Goal: Subscribe to service/newsletter

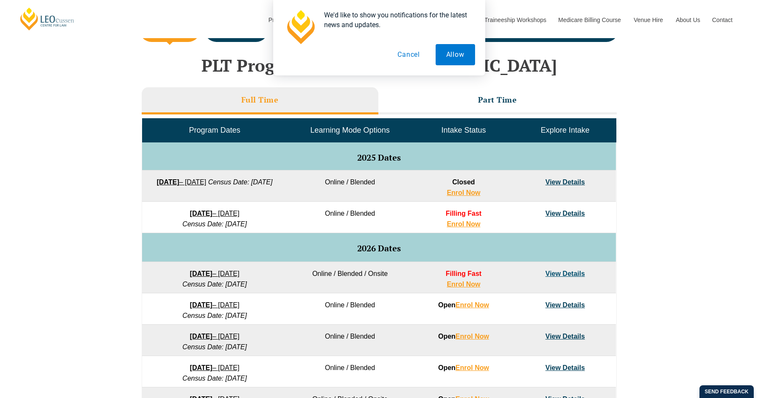
scroll to position [339, 0]
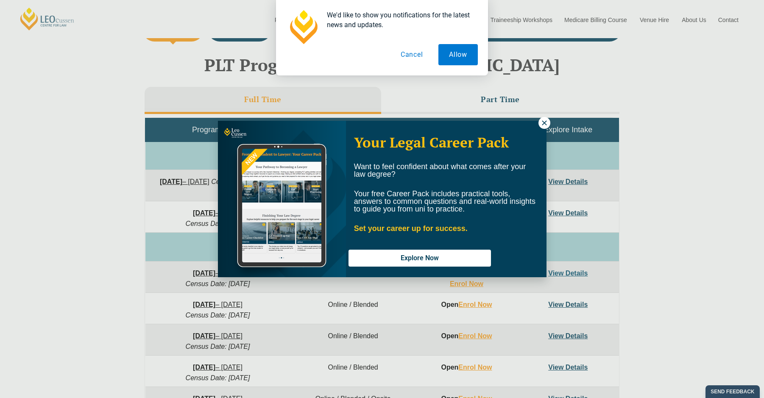
click at [538, 120] on div "Your Legal Career Pack Want to feel confident about what comes after your law d…" at bounding box center [382, 199] width 764 height 398
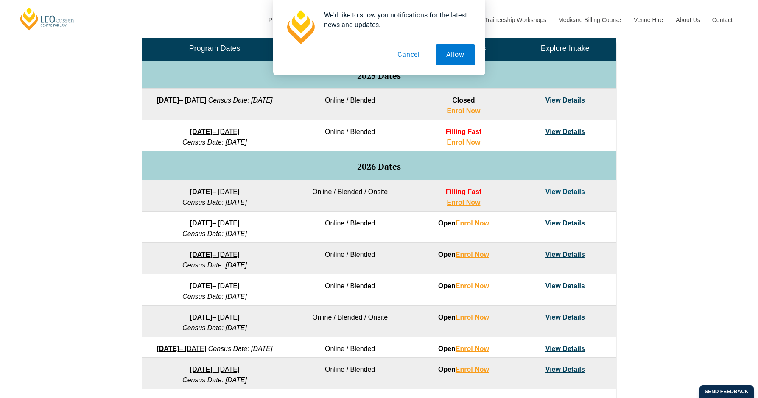
scroll to position [424, 0]
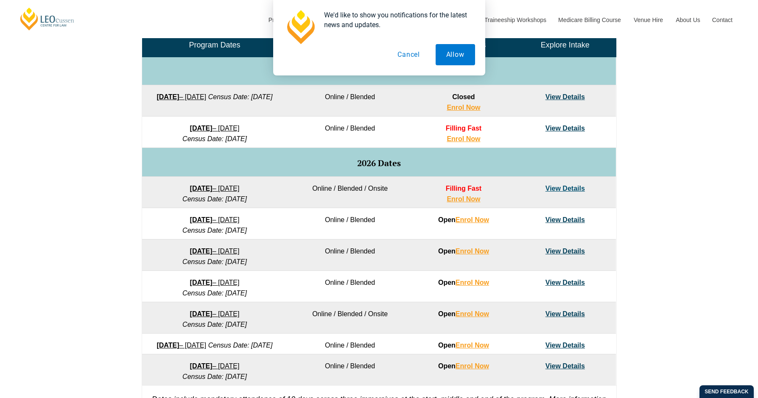
click at [409, 56] on button "Cancel" at bounding box center [409, 54] width 44 height 21
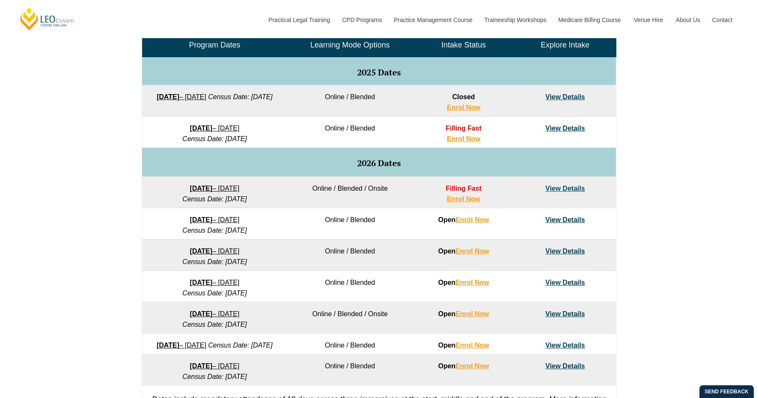
scroll to position [467, 0]
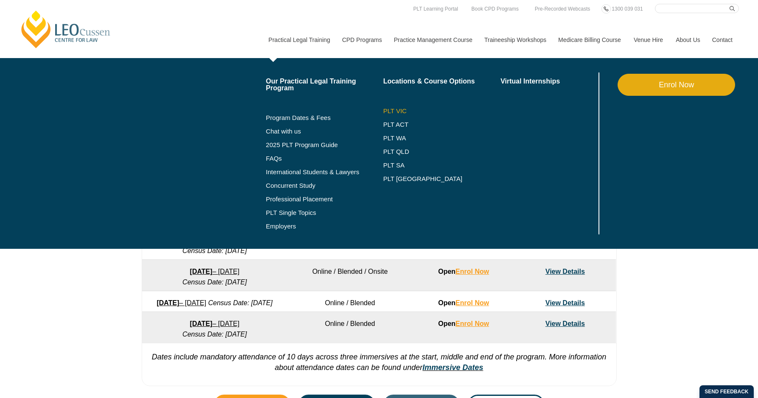
click at [396, 112] on link "PLT VIC" at bounding box center [442, 111] width 118 height 7
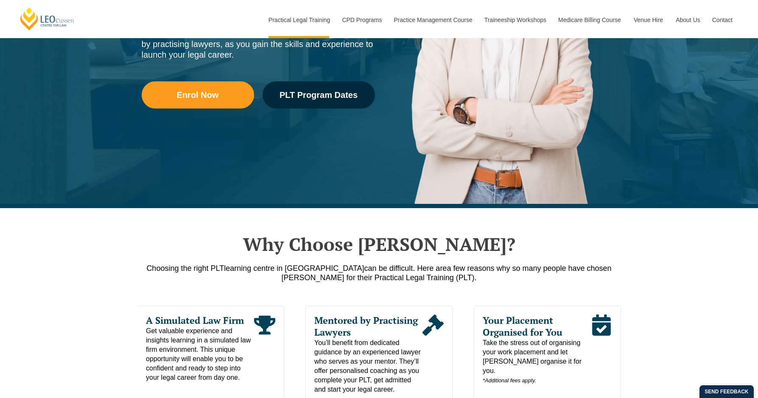
scroll to position [382, 0]
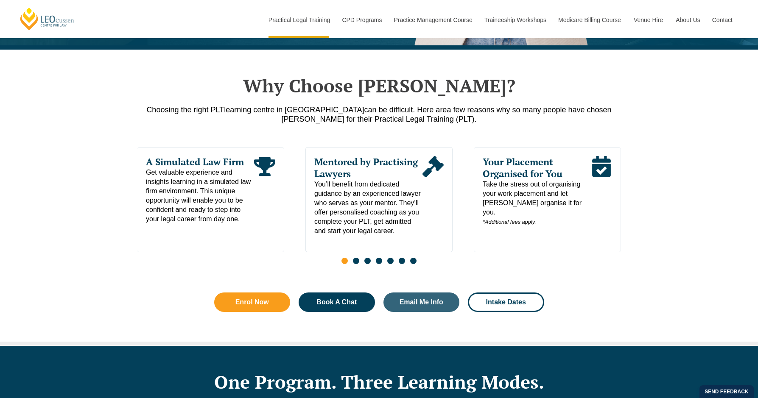
click at [357, 263] on span "Go to slide 2" at bounding box center [356, 261] width 6 height 6
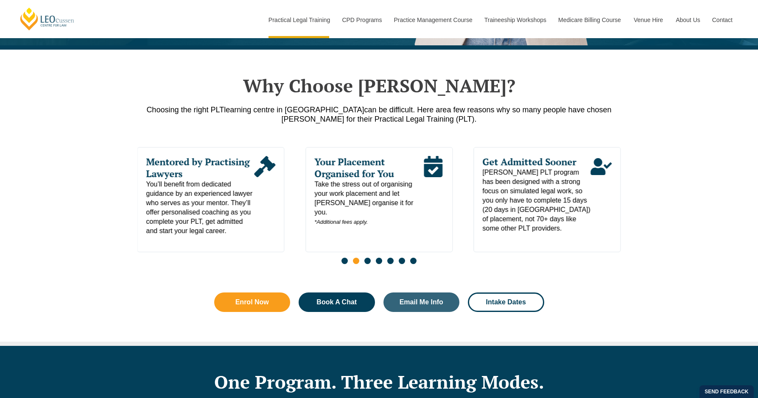
click at [357, 263] on span "Go to slide 2" at bounding box center [356, 261] width 6 height 6
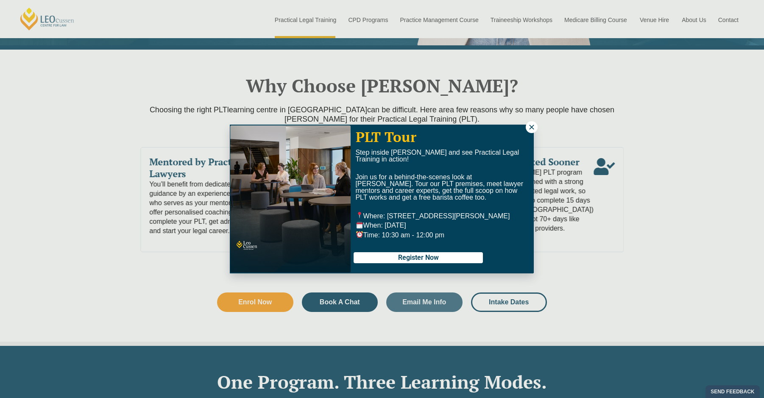
click at [368, 264] on div at bounding box center [442, 267] width 177 height 8
click at [532, 128] on icon at bounding box center [531, 127] width 5 height 5
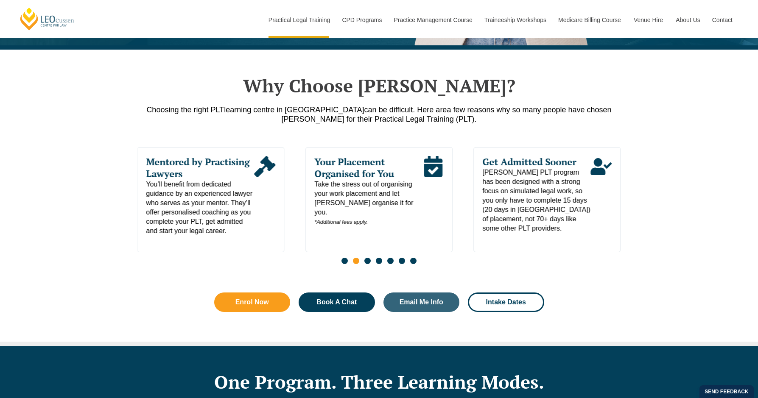
click at [365, 264] on span "Go to slide 3" at bounding box center [367, 261] width 6 height 6
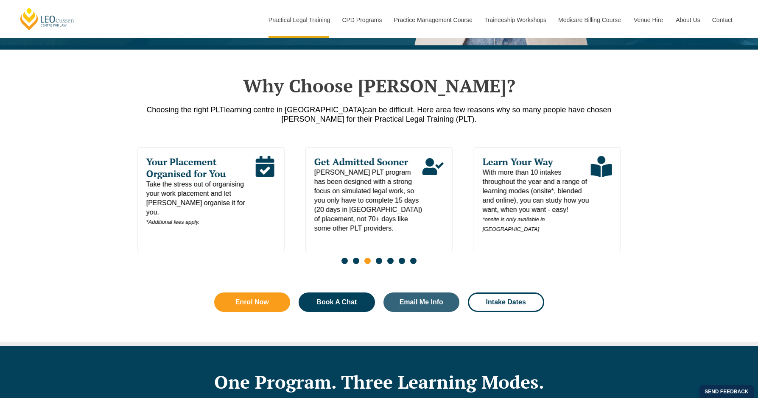
click at [379, 264] on span "Go to slide 4" at bounding box center [379, 261] width 6 height 6
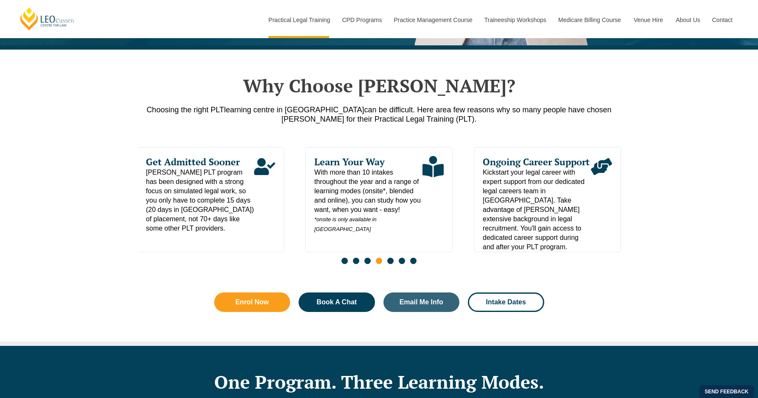
click at [393, 264] on span "Go to slide 5" at bounding box center [390, 261] width 6 height 6
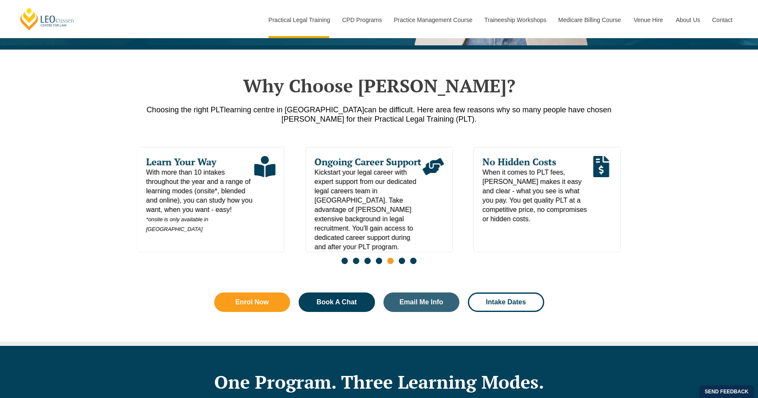
click at [403, 263] on span "Go to slide 6" at bounding box center [402, 261] width 6 height 6
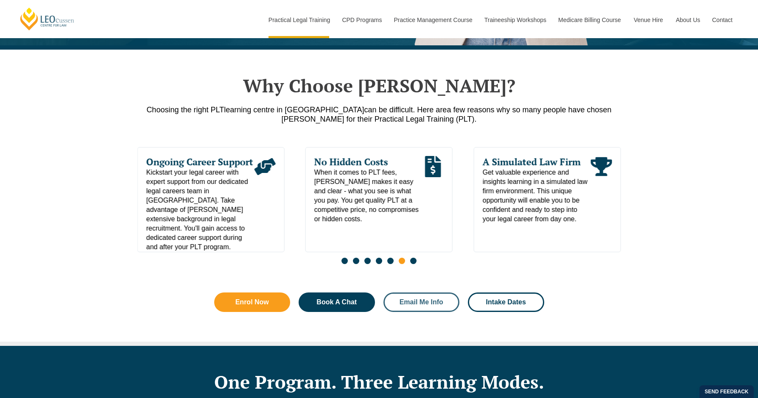
click at [435, 306] on span "Email Me Info" at bounding box center [422, 302] width 44 height 7
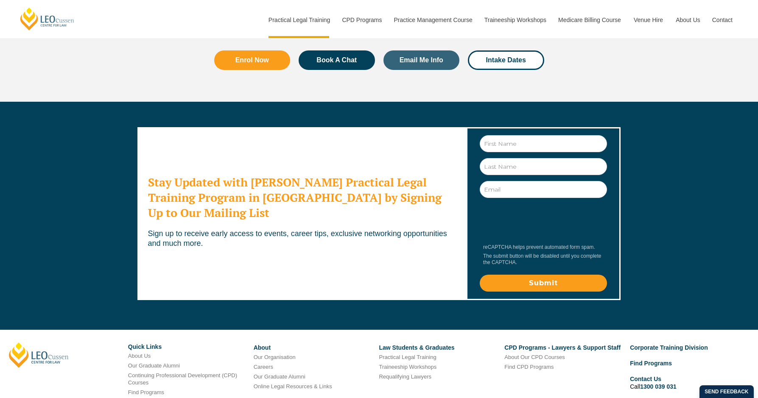
scroll to position [4545, 0]
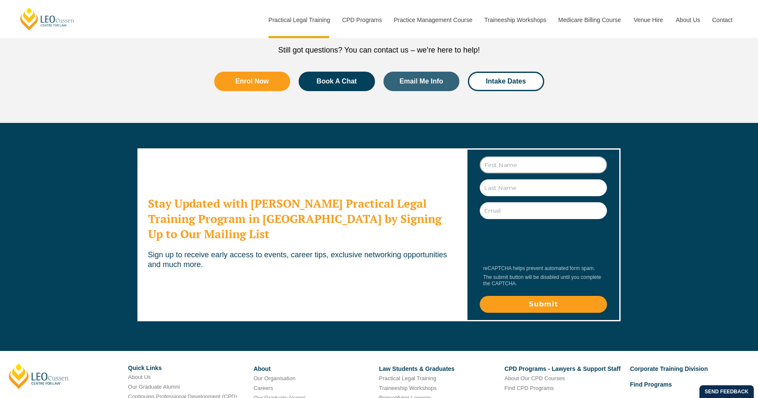
click at [506, 157] on input "First Name" at bounding box center [543, 165] width 127 height 17
type input "Katherine"
type input "McBrearty"
click at [520, 202] on input "katherine.mcbrearty@fcfcoa.gov.au" at bounding box center [543, 210] width 127 height 17
drag, startPoint x: 589, startPoint y: 151, endPoint x: 371, endPoint y: 147, distance: 217.7
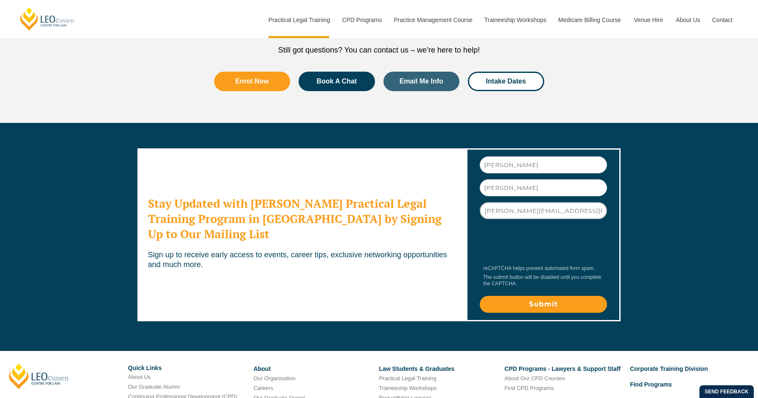
click at [371, 147] on div "Stay Updated with Leo Cussen's Practical Legal Training Program in Victoria by …" at bounding box center [379, 235] width 484 height 224
type input "katherinemcbrearty@gmail.com"
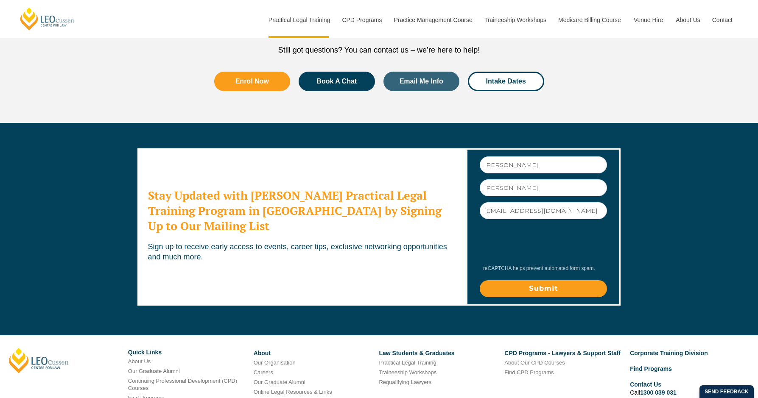
click at [545, 280] on input "Submit" at bounding box center [543, 288] width 127 height 17
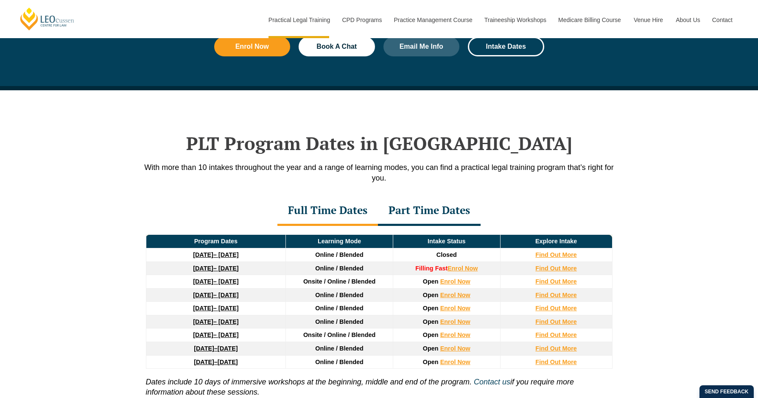
scroll to position [1018, 0]
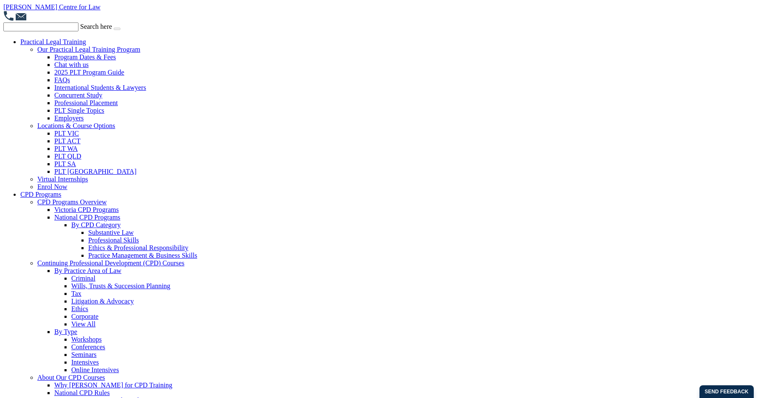
click at [358, 182] on li "Virtual Internships" at bounding box center [395, 180] width 717 height 8
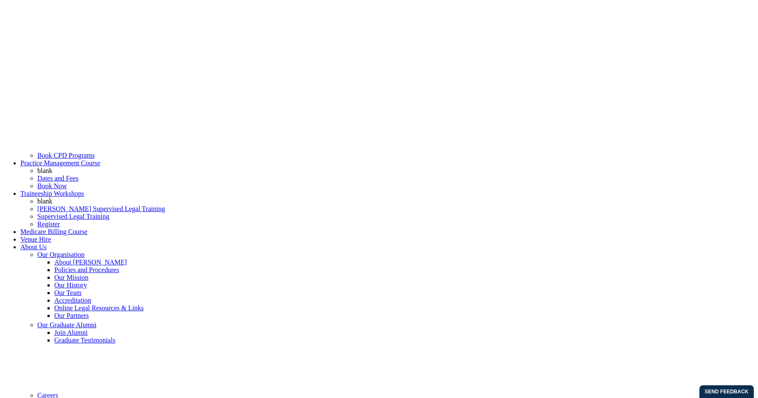
scroll to position [255, 0]
